Goal: Task Accomplishment & Management: Use online tool/utility

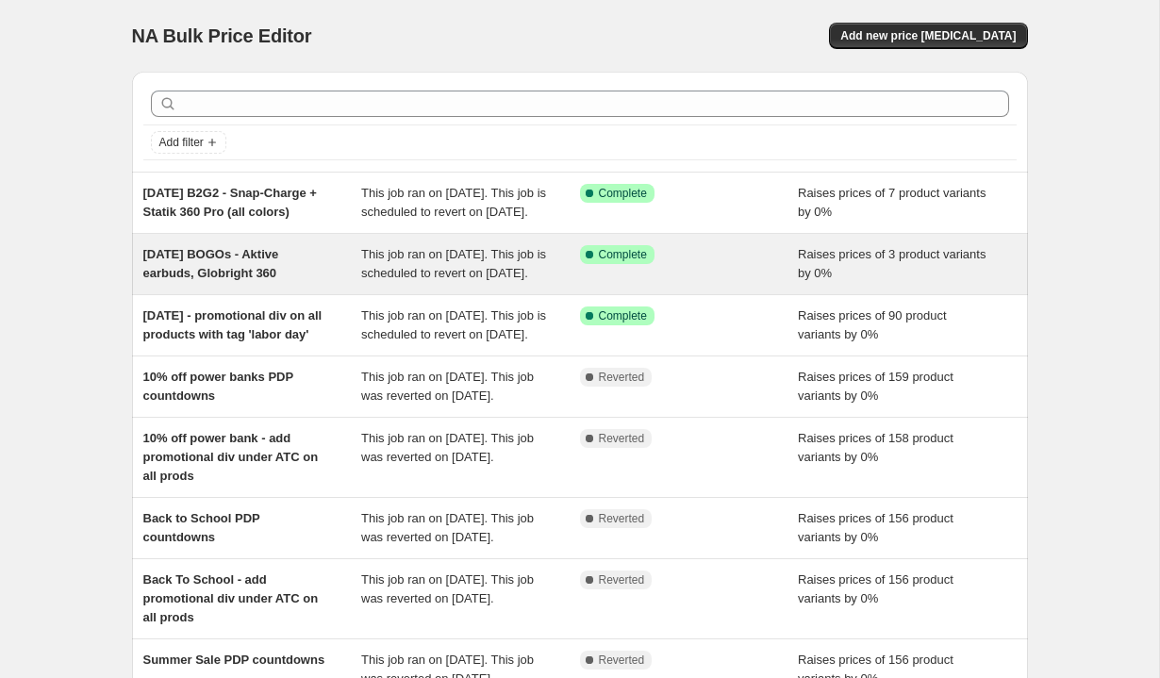
click at [221, 280] on span "[DATE] BOGOs - Aktive earbuds, Globright 360" at bounding box center [211, 263] width 136 height 33
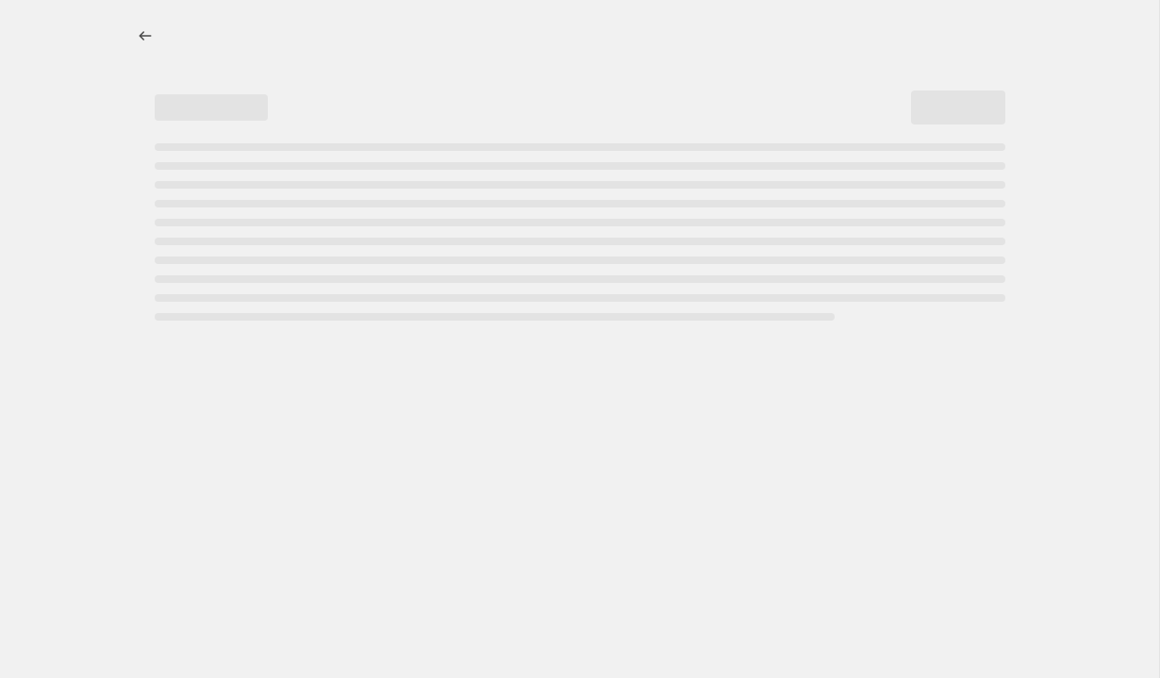
select select "percentage"
select select "no_change"
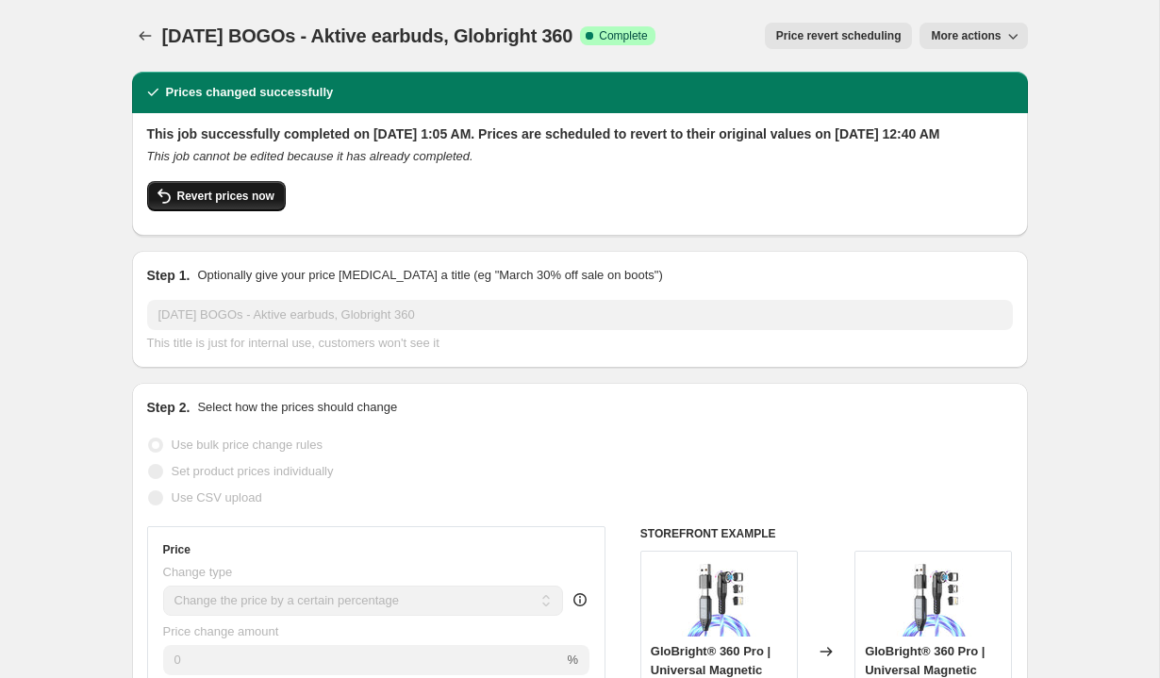
click at [244, 203] on button "Revert prices now" at bounding box center [216, 196] width 139 height 30
checkbox input "false"
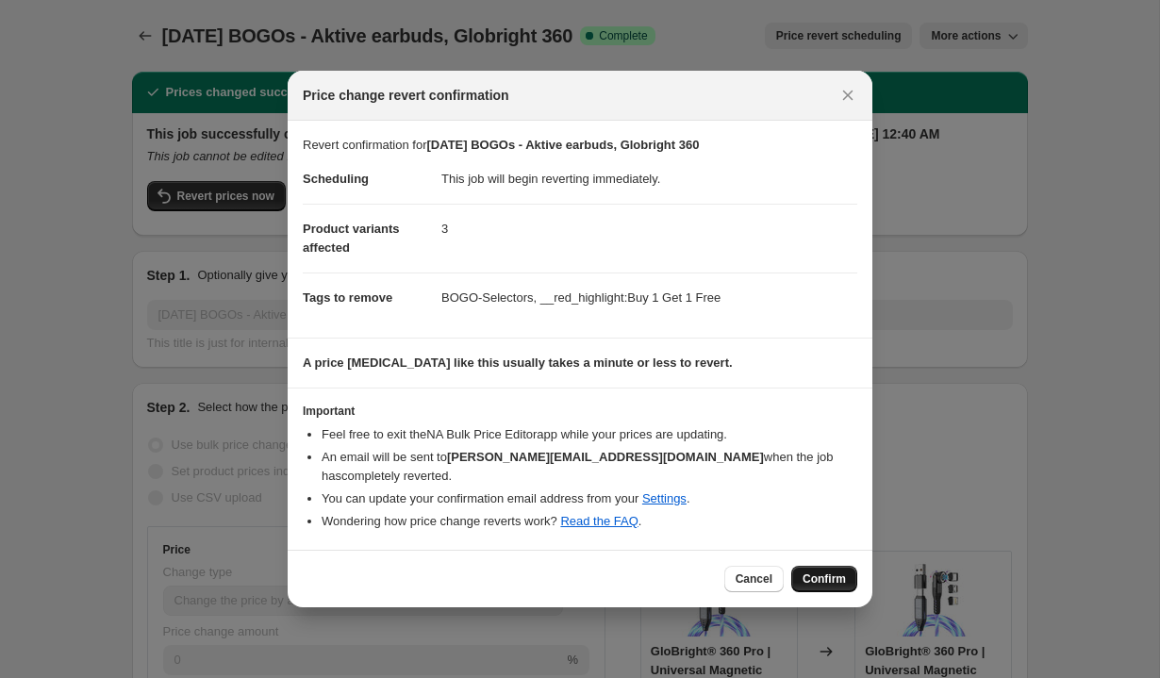
click at [834, 571] on span "Confirm" at bounding box center [823, 578] width 43 height 15
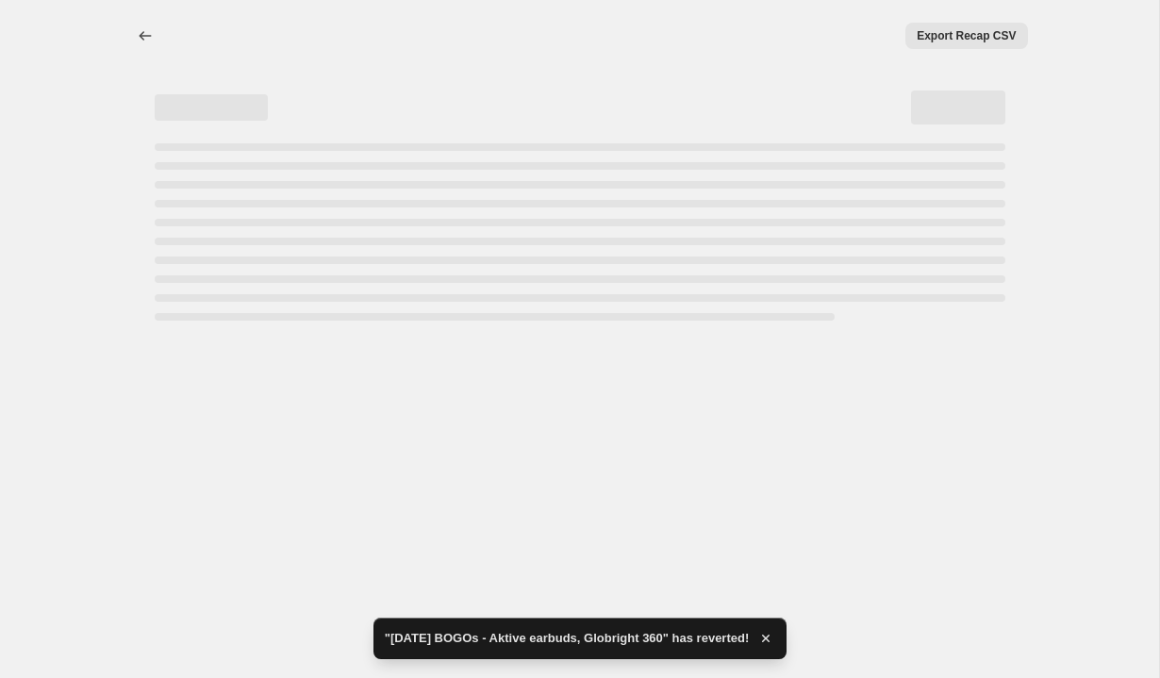
select select "percentage"
select select "no_change"
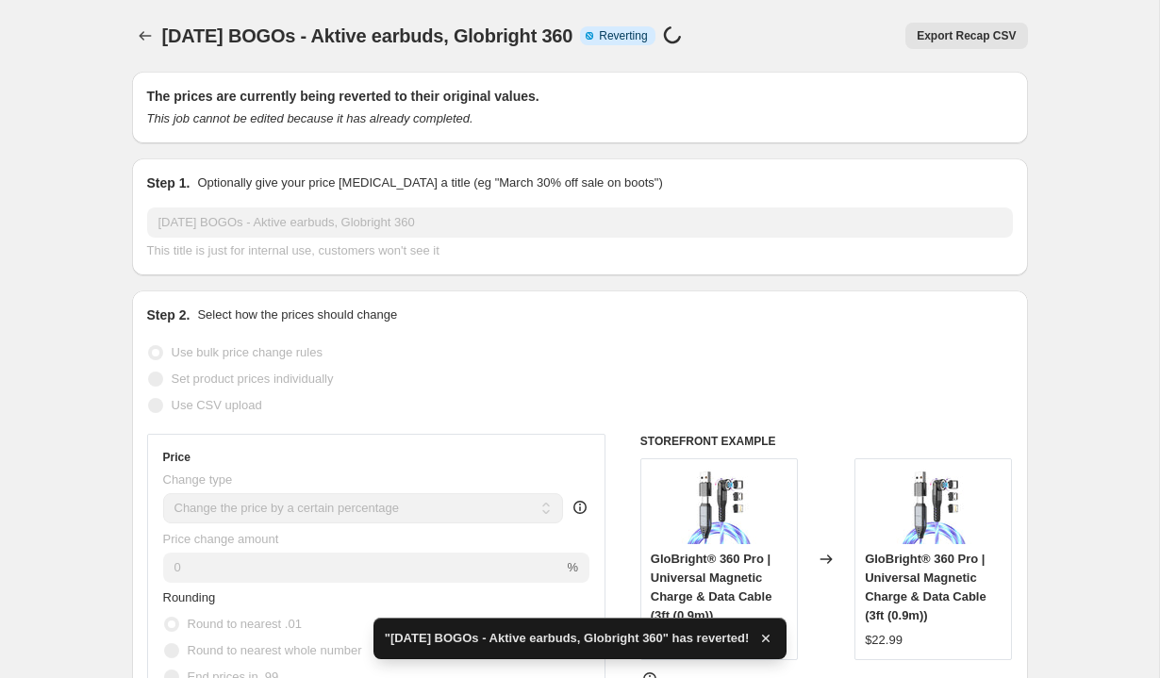
checkbox input "true"
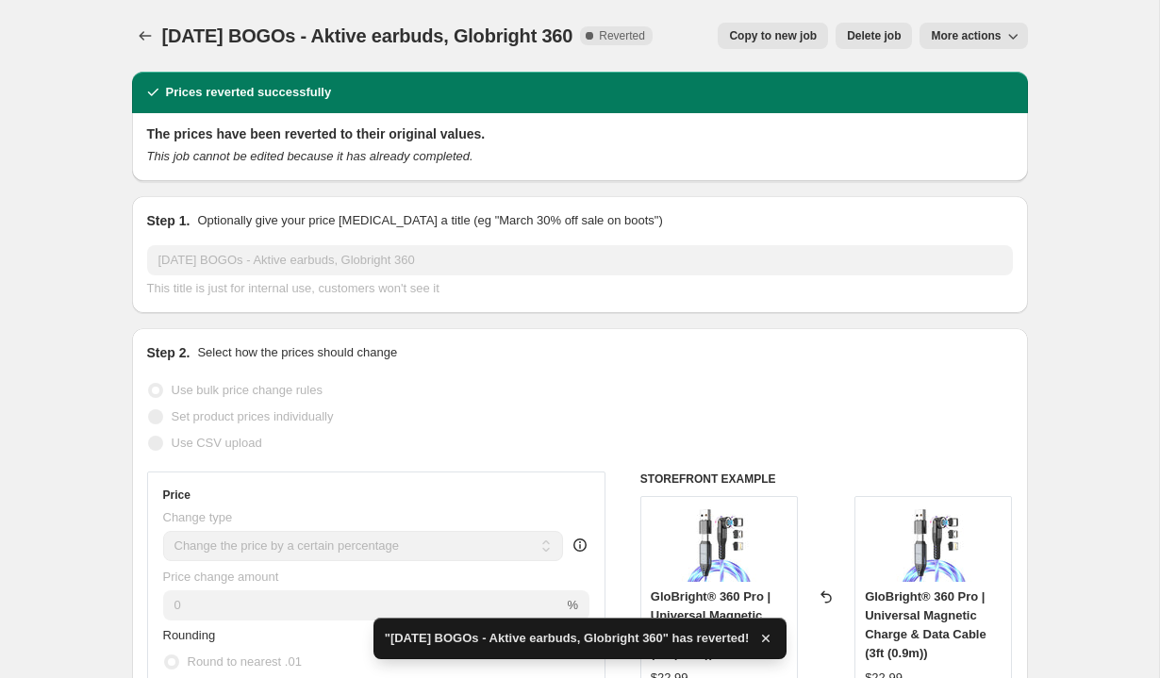
click at [763, 28] on span "Copy to new job" at bounding box center [773, 35] width 88 height 15
select select "percentage"
select select "no_change"
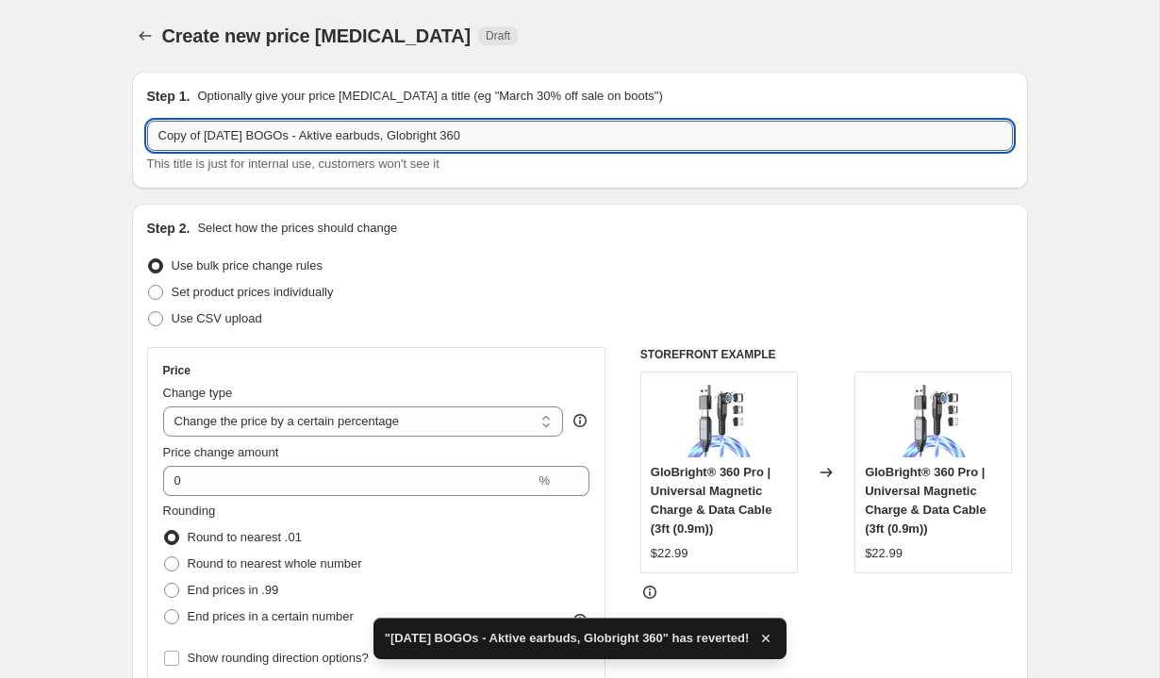
click at [206, 138] on input "Copy of [DATE] BOGOs - Aktive earbuds, Globright 360" at bounding box center [579, 136] width 865 height 30
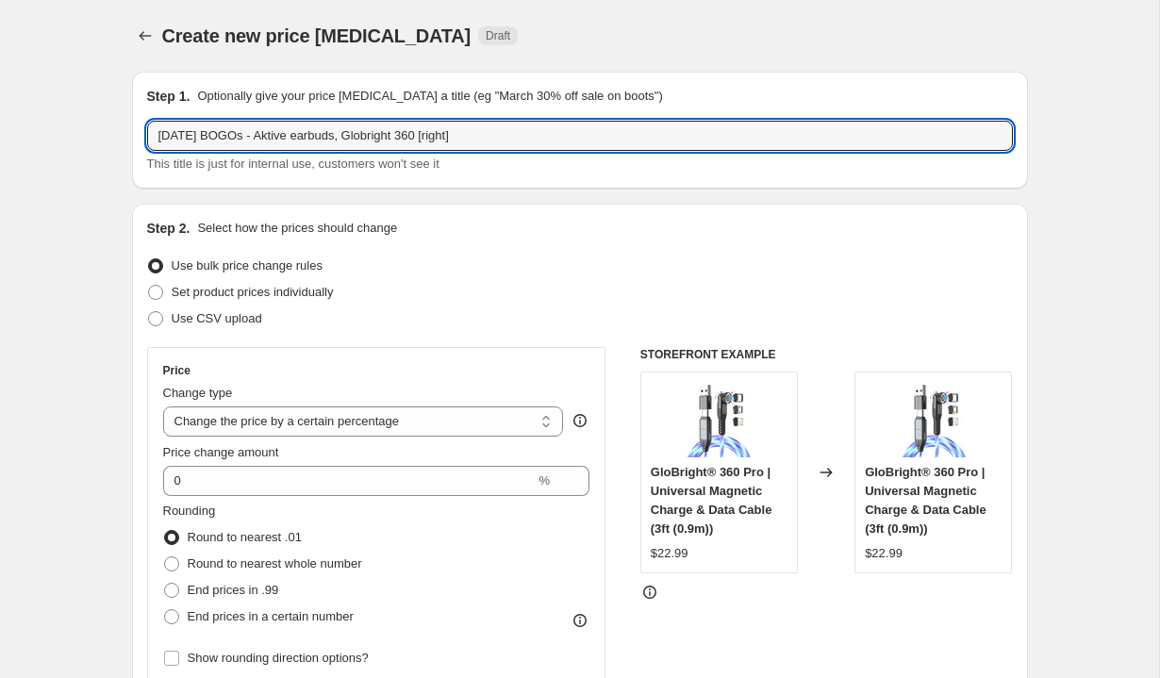
type input "[DATE] BOGOs - Aktive earbuds, Globright 360 [right]"
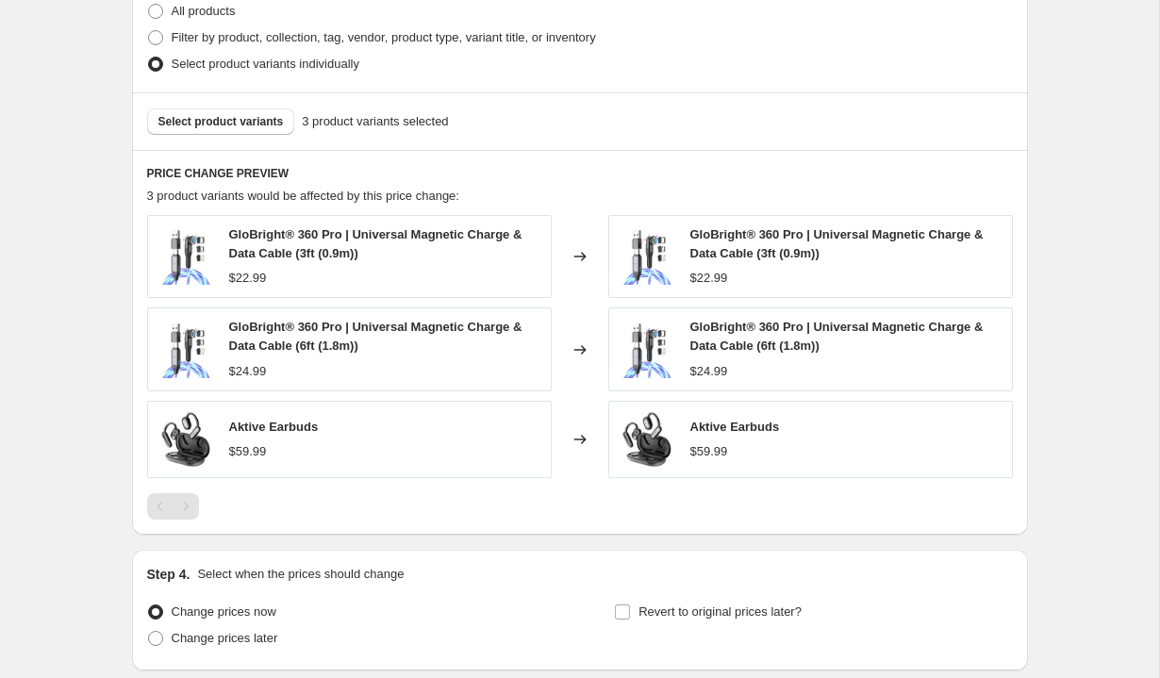
scroll to position [1062, 0]
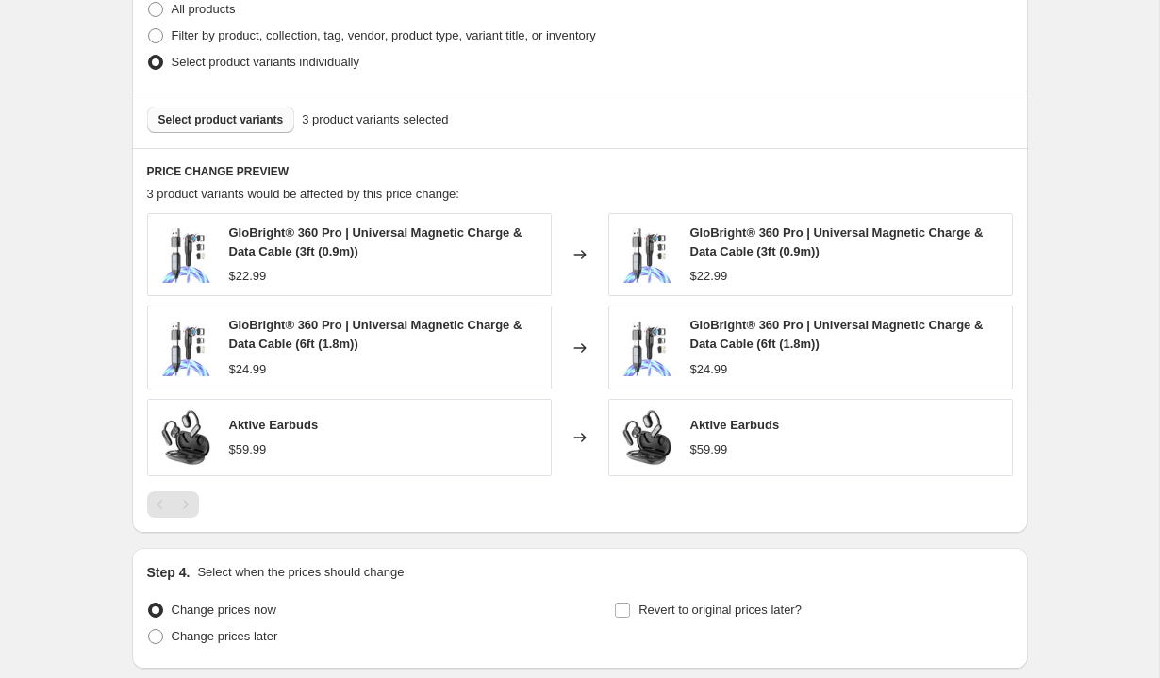
click at [239, 116] on span "Select product variants" at bounding box center [220, 119] width 125 height 15
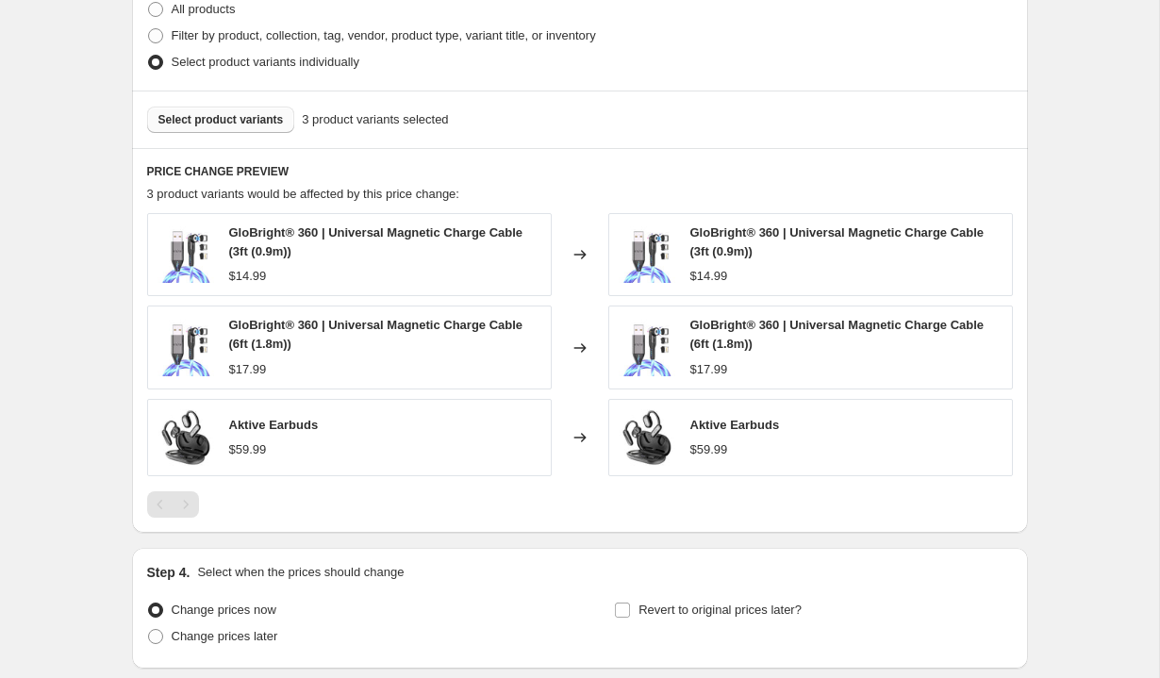
scroll to position [1209, 0]
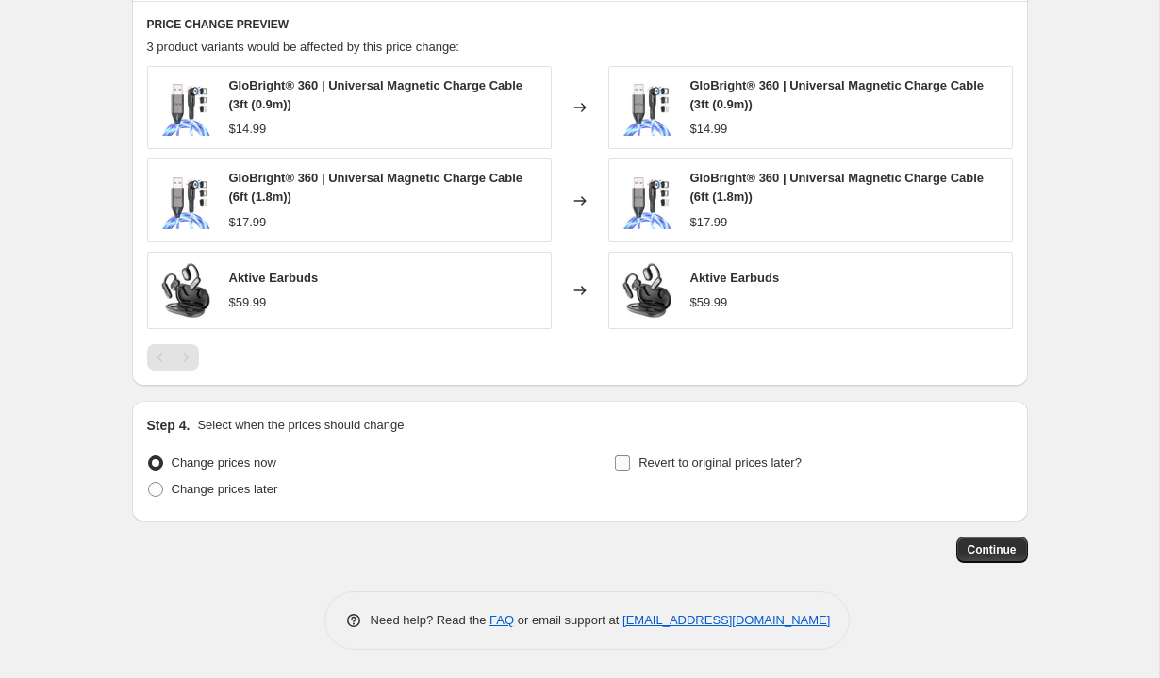
click at [693, 471] on span "Revert to original prices later?" at bounding box center [719, 462] width 163 height 19
click at [630, 470] on input "Revert to original prices later?" at bounding box center [622, 462] width 15 height 15
checkbox input "true"
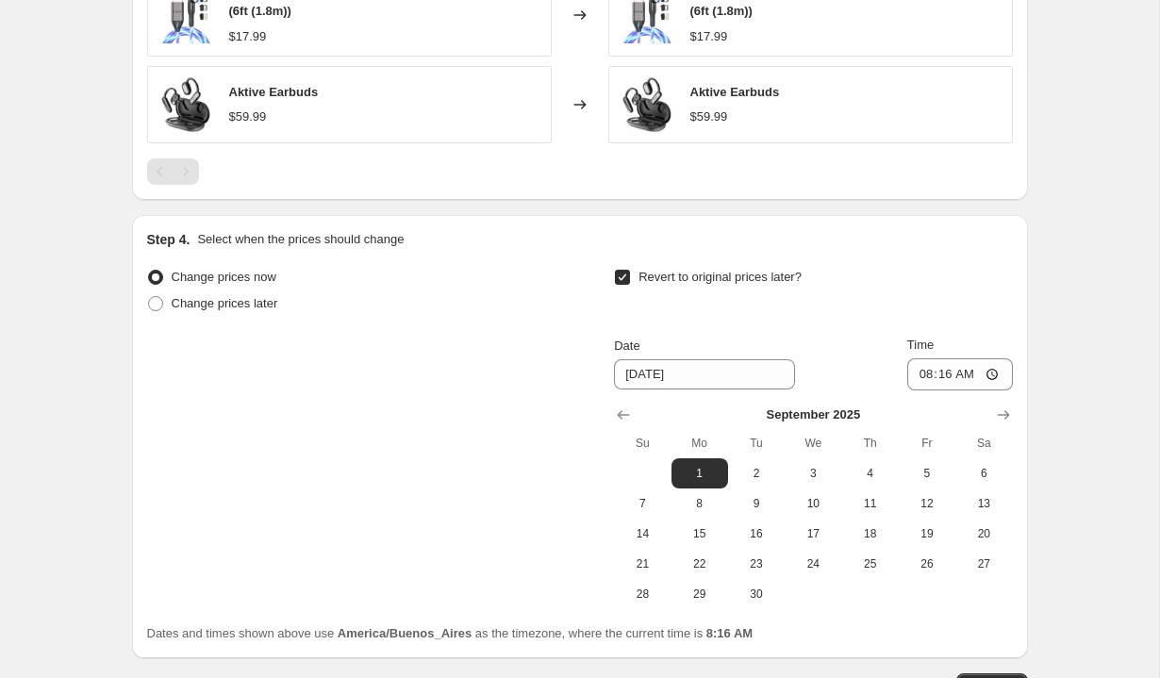
scroll to position [1531, 0]
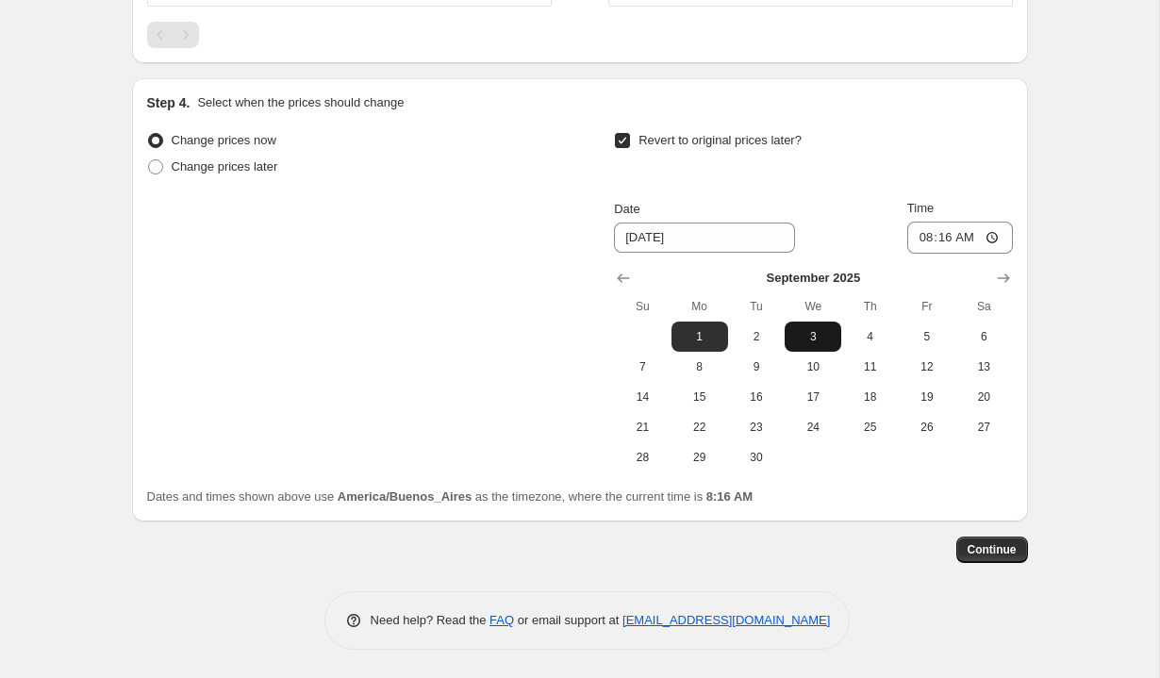
click at [801, 338] on span "3" at bounding box center [812, 336] width 41 height 15
type input "[DATE]"
click at [921, 237] on input "08:16" at bounding box center [960, 238] width 106 height 32
type input "00:45"
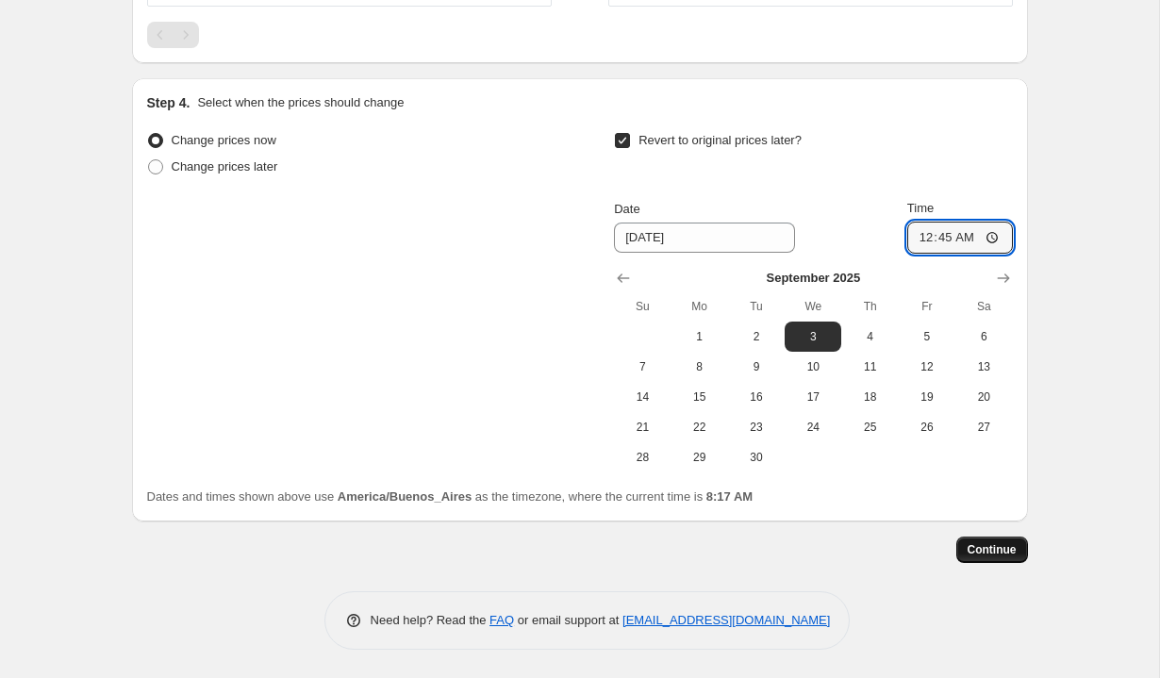
click at [994, 545] on span "Continue" at bounding box center [991, 549] width 49 height 15
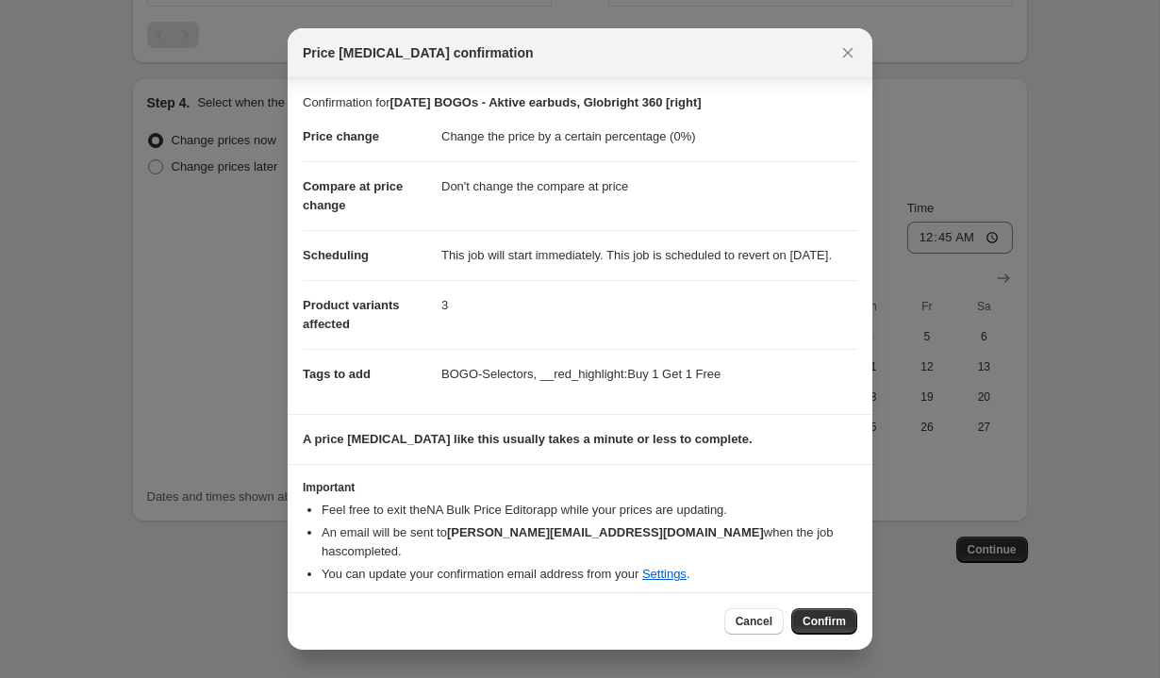
scroll to position [10, 0]
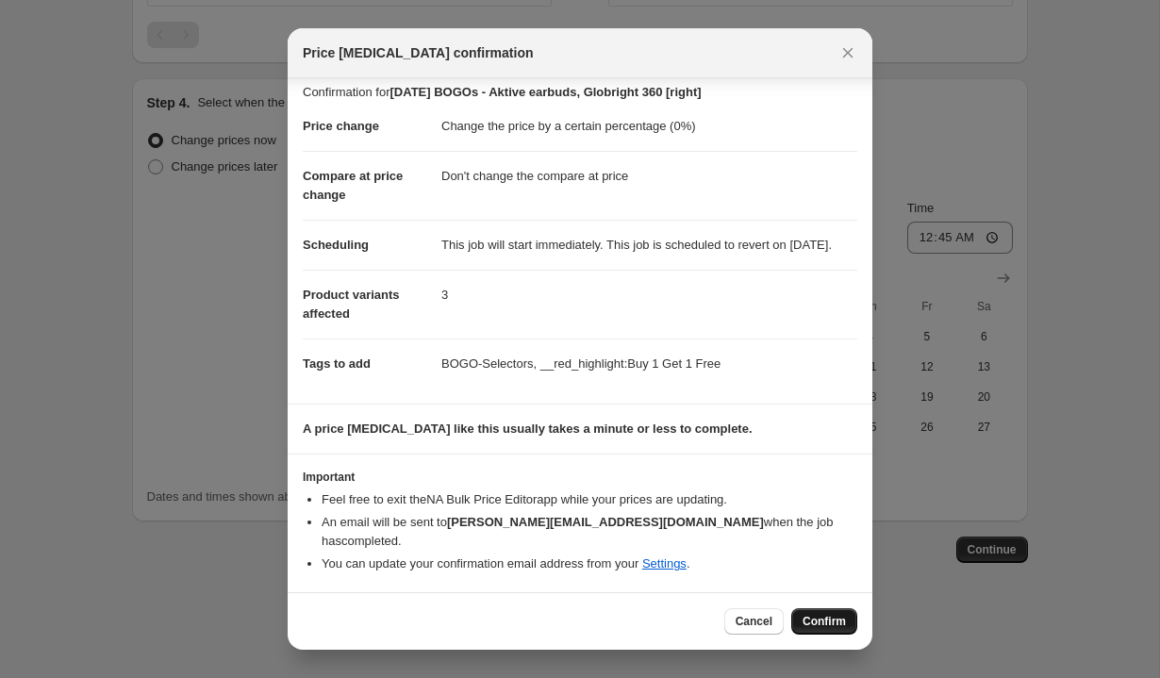
click at [807, 632] on button "Confirm" at bounding box center [824, 621] width 66 height 26
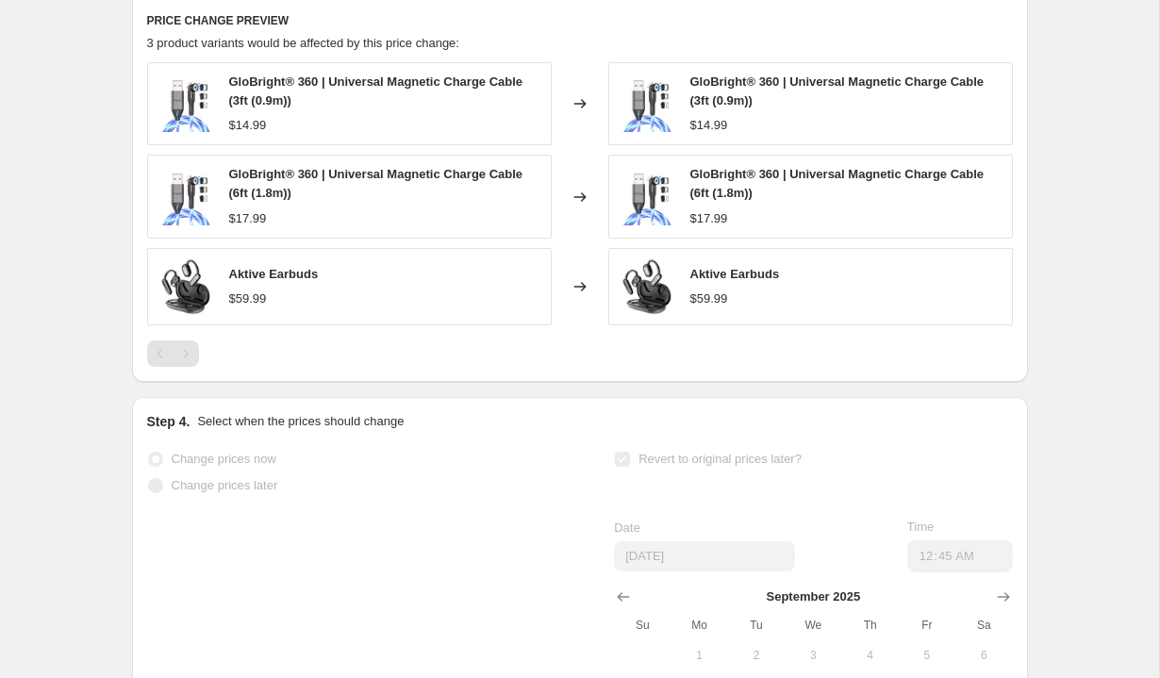
scroll to position [1347, 0]
select select "percentage"
select select "no_change"
